Goal: Task Accomplishment & Management: Use online tool/utility

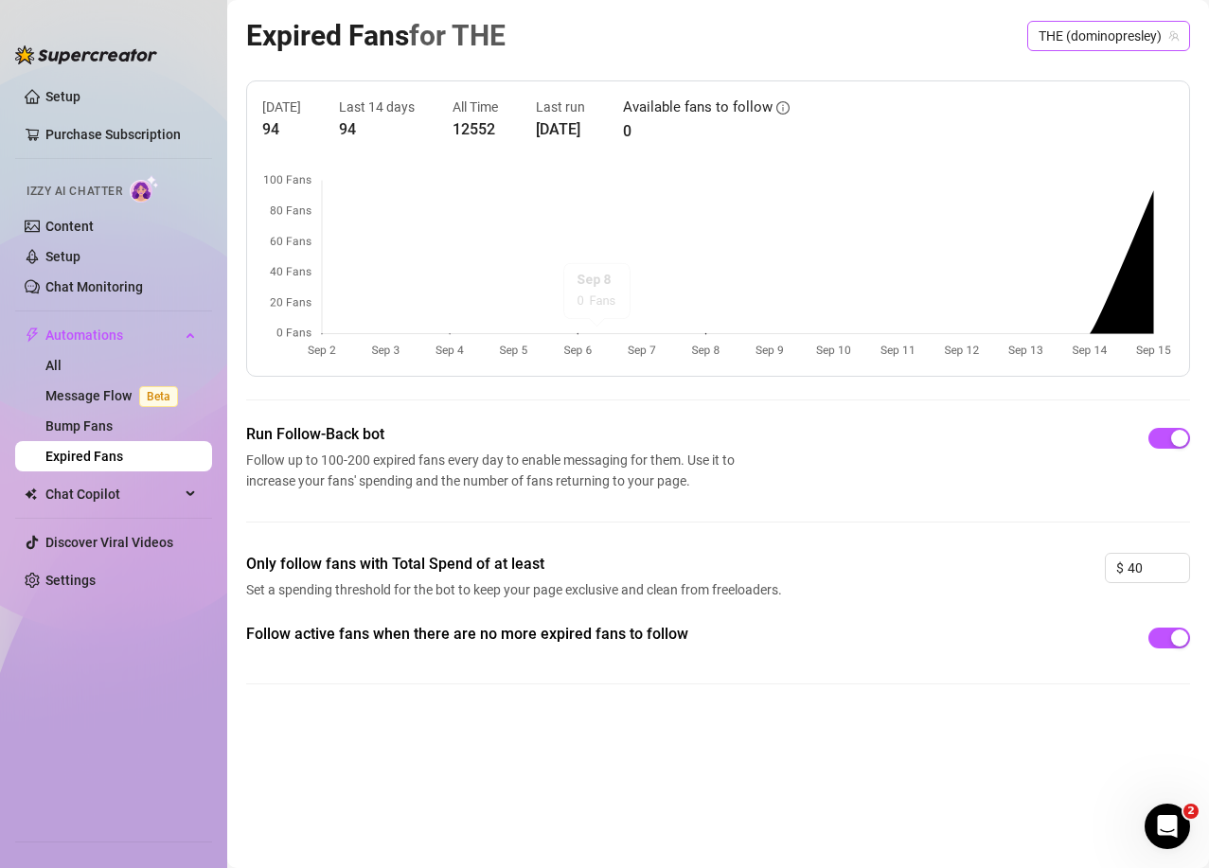
click at [1124, 35] on span "THE (dominopresley)" at bounding box center [1108, 36] width 140 height 28
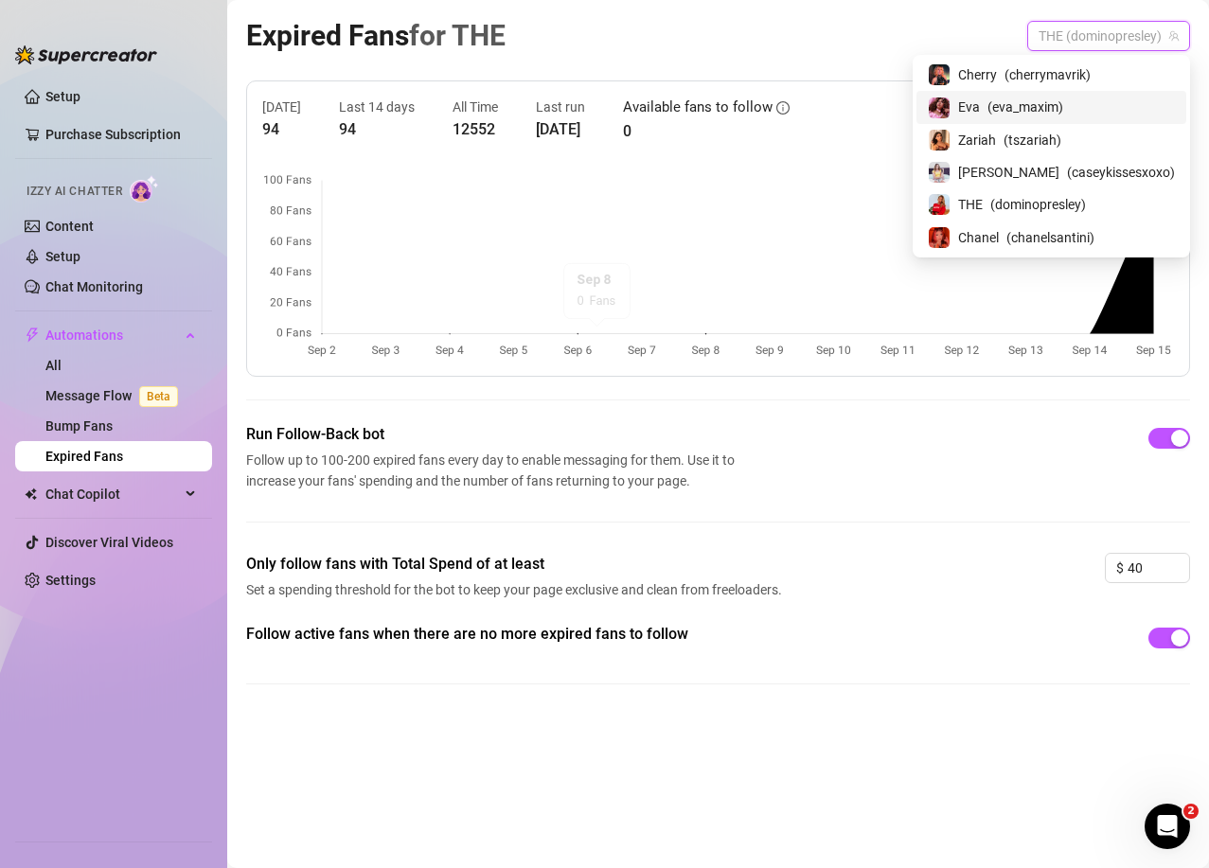
click at [1051, 103] on span "( eva_maxim )" at bounding box center [1025, 107] width 76 height 21
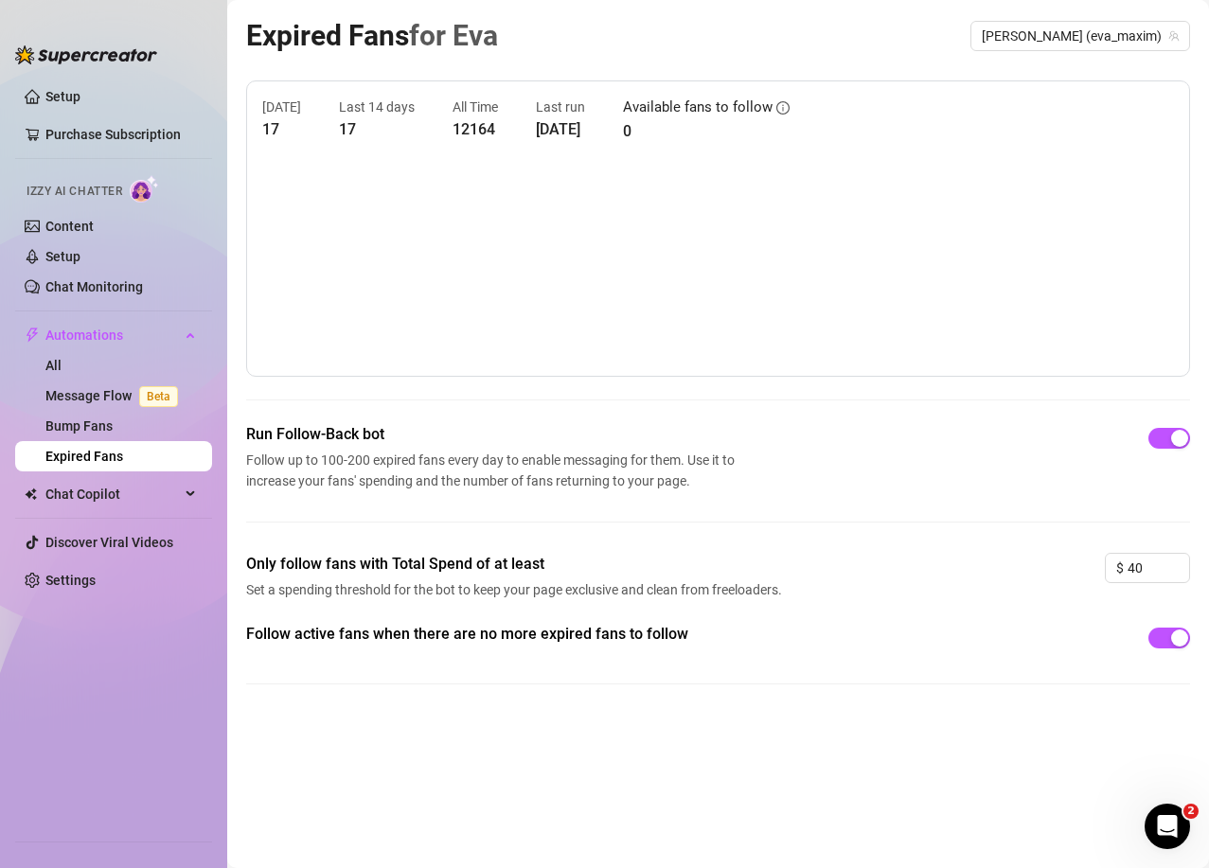
click at [1085, 19] on div "Expired Fans for [PERSON_NAME] [PERSON_NAME] (eva_maxim)" at bounding box center [718, 35] width 944 height 44
click at [1085, 27] on span "[PERSON_NAME] (eva_maxim)" at bounding box center [1080, 36] width 197 height 28
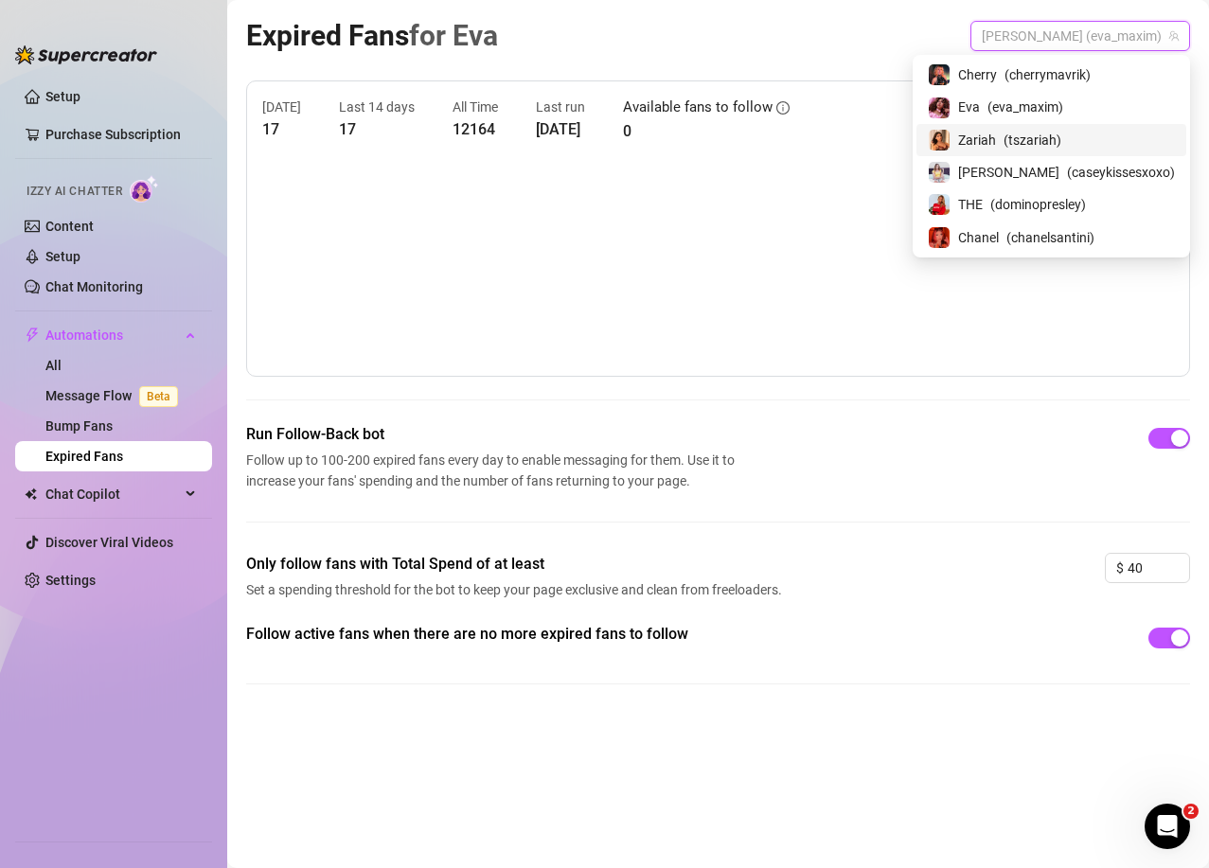
click at [996, 133] on span "Zariah" at bounding box center [977, 140] width 38 height 21
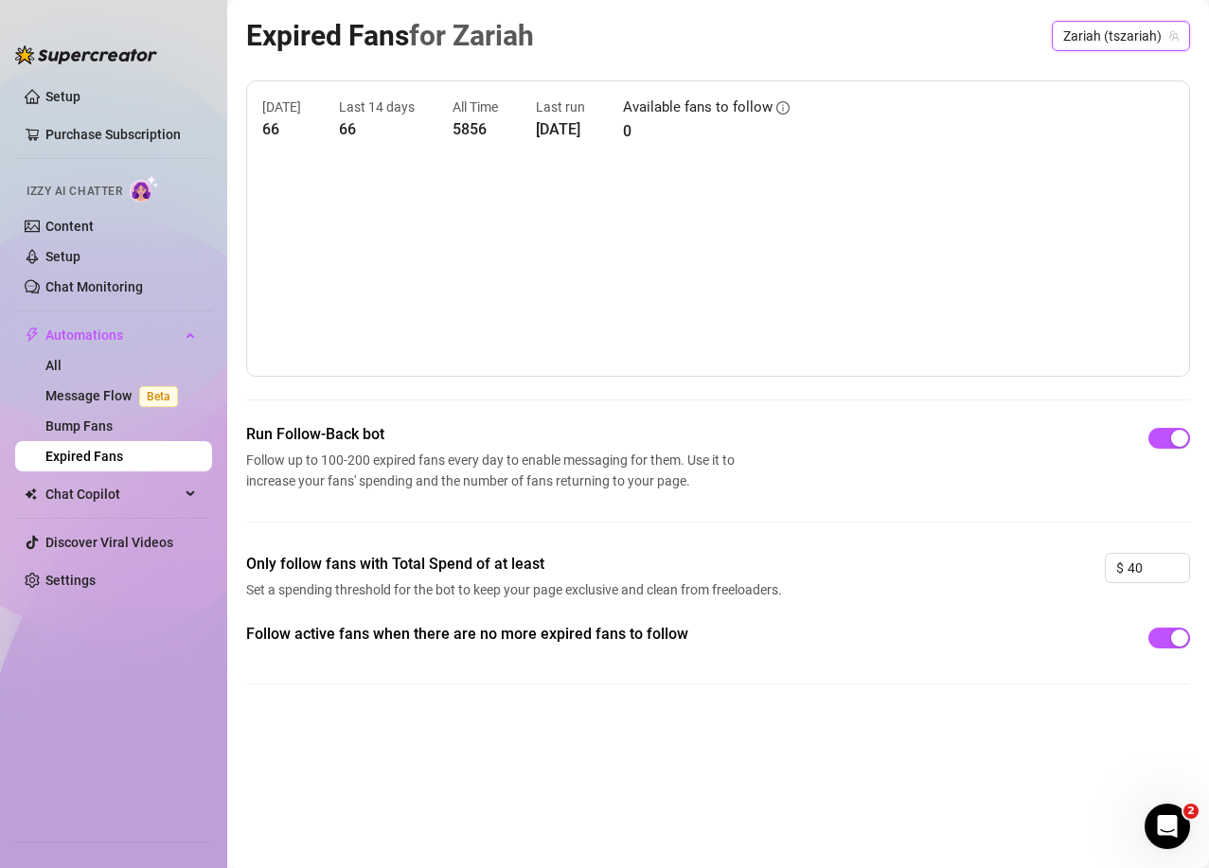
click at [1088, 40] on span "Zariah (tszariah)" at bounding box center [1120, 36] width 115 height 28
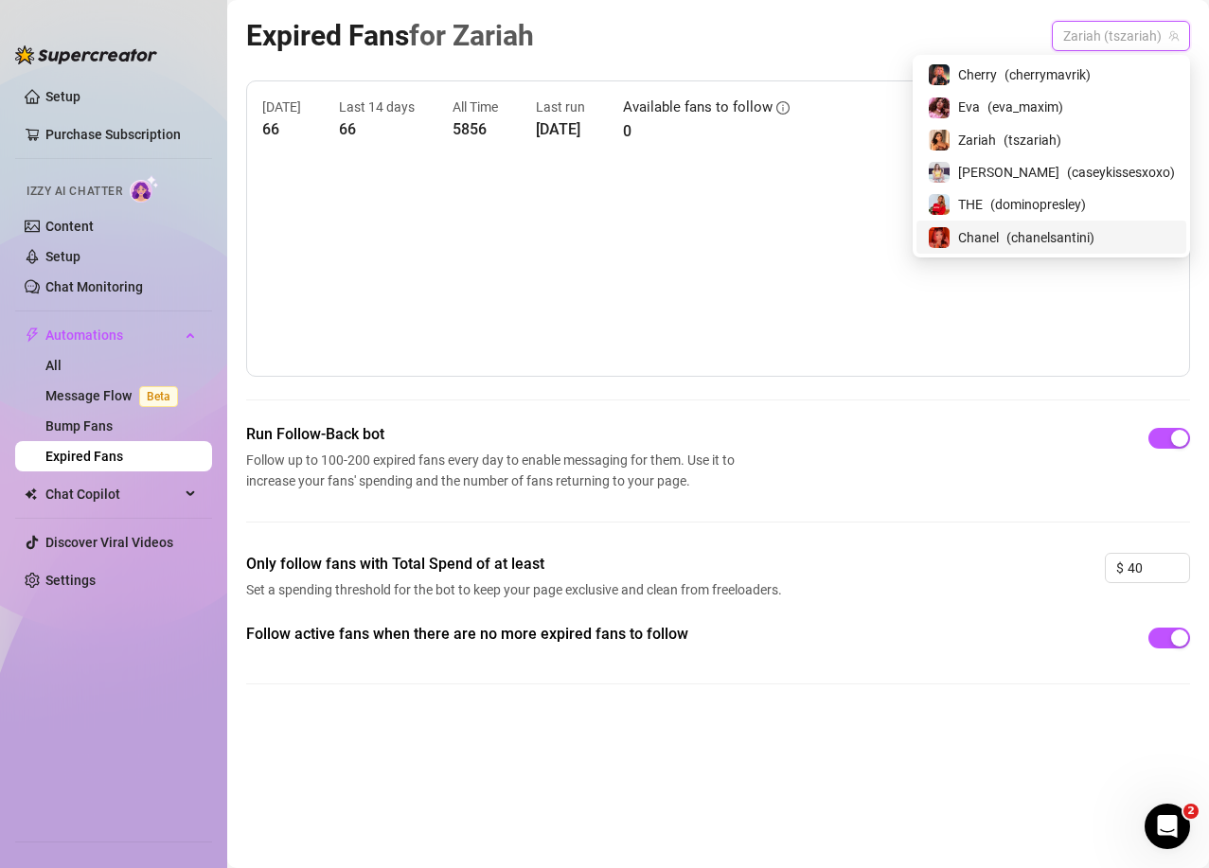
click at [999, 234] on span "Chanel" at bounding box center [978, 237] width 41 height 21
